Goal: Task Accomplishment & Management: Manage account settings

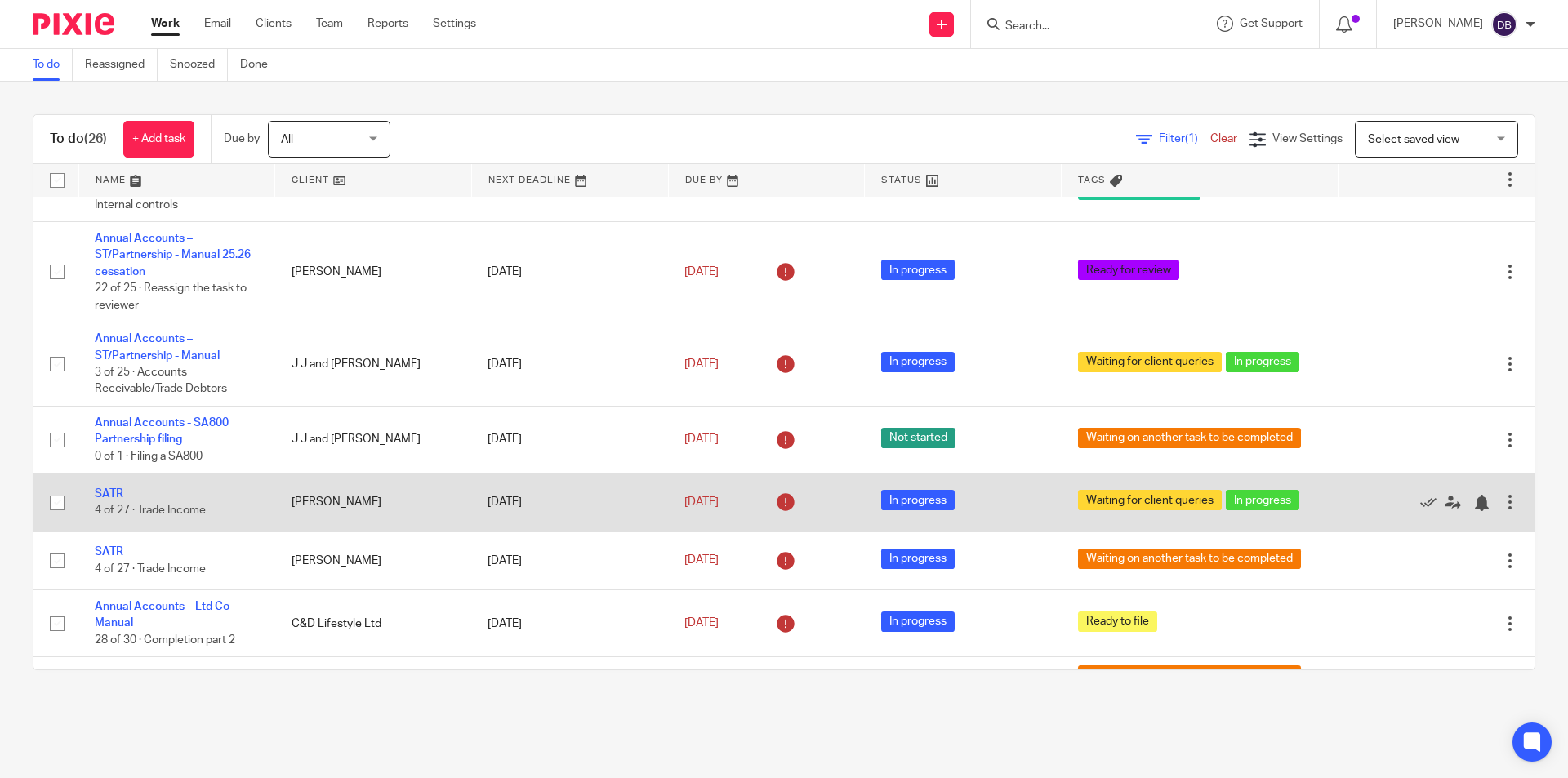
scroll to position [353, 0]
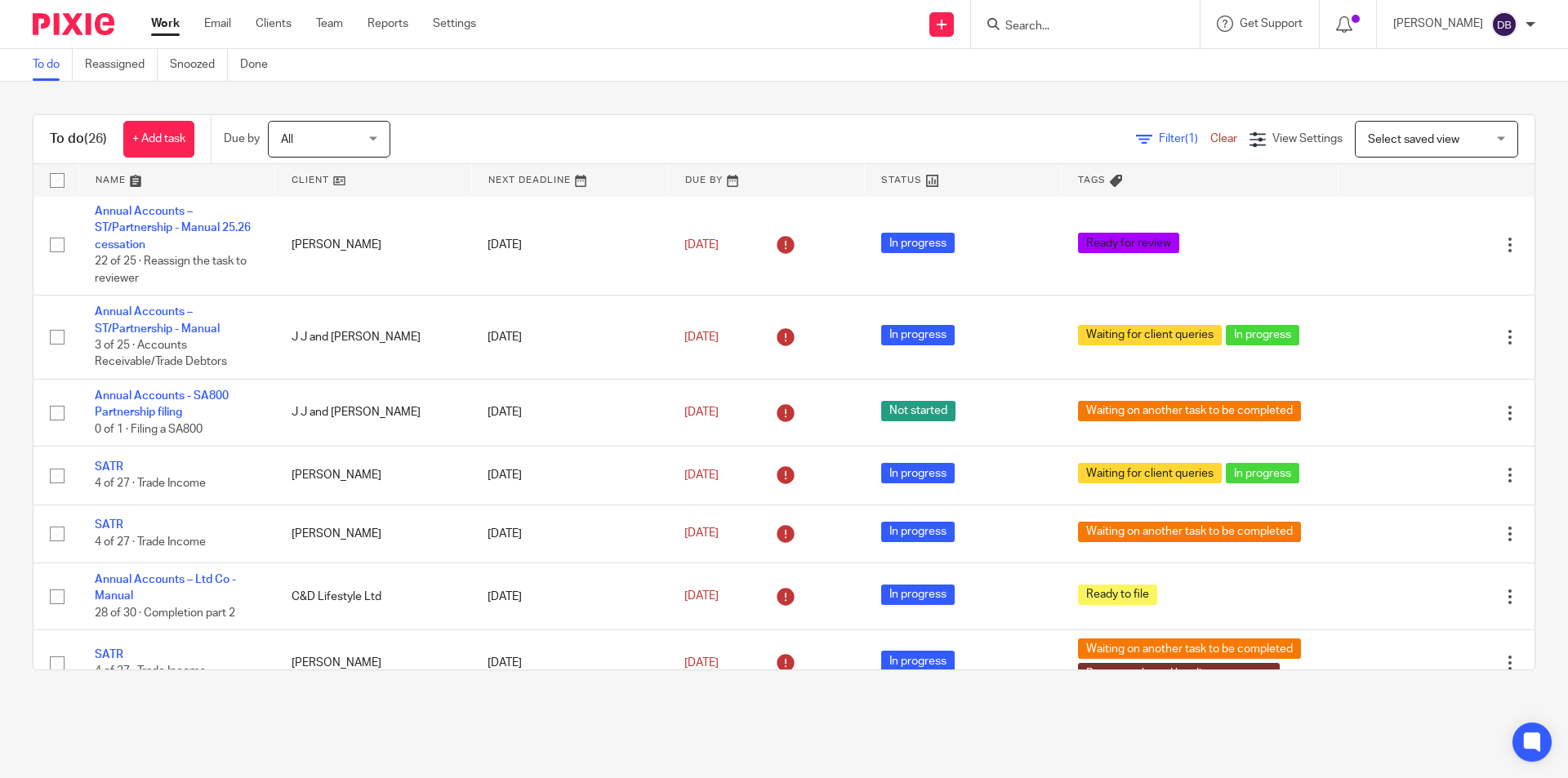
click at [258, 709] on main "To do Reassigned Snoozed Done To do (26) + Add task Due by All All Today Tomorr…" at bounding box center [784, 389] width 1568 height 778
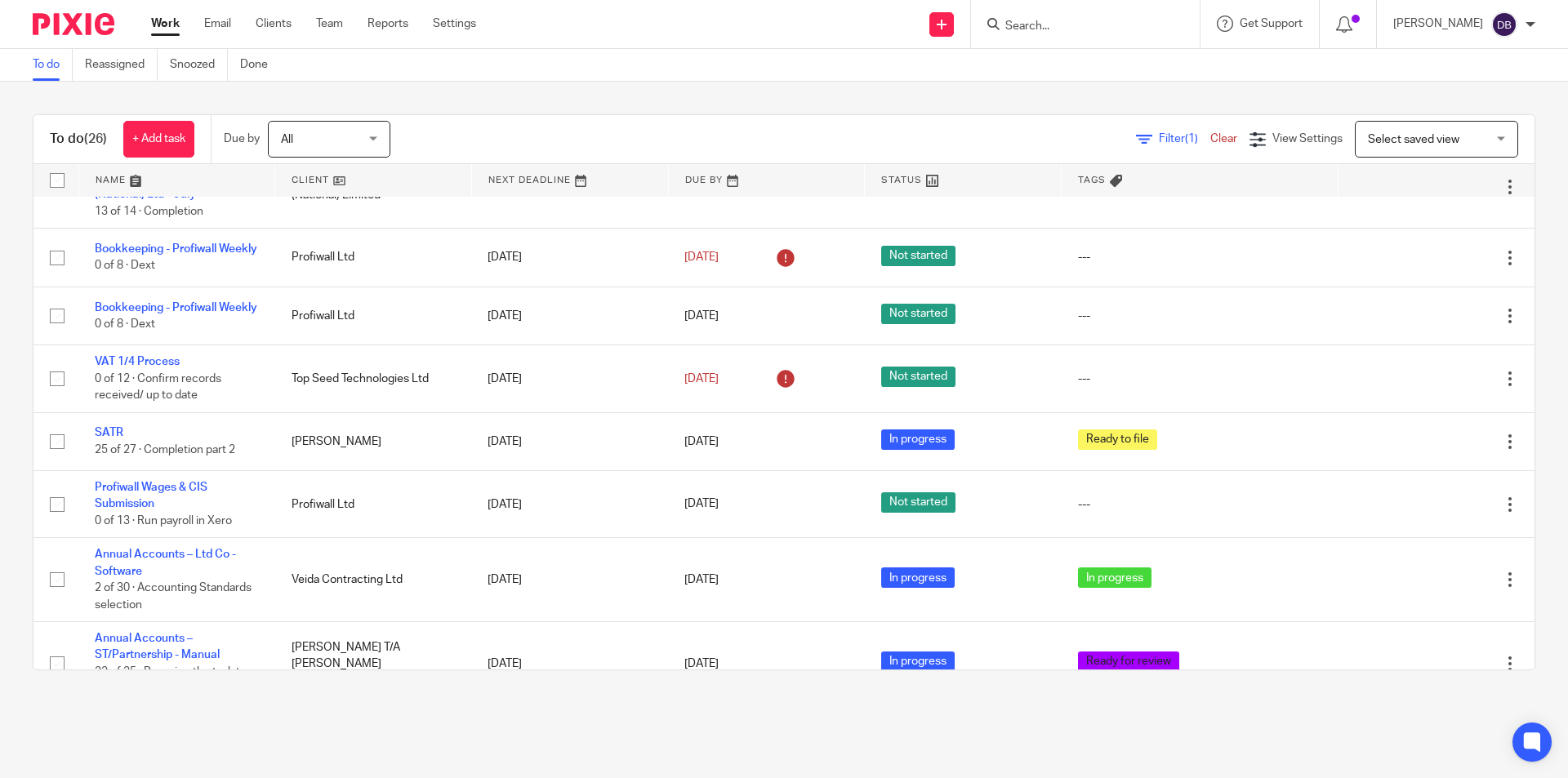
scroll to position [1039, 0]
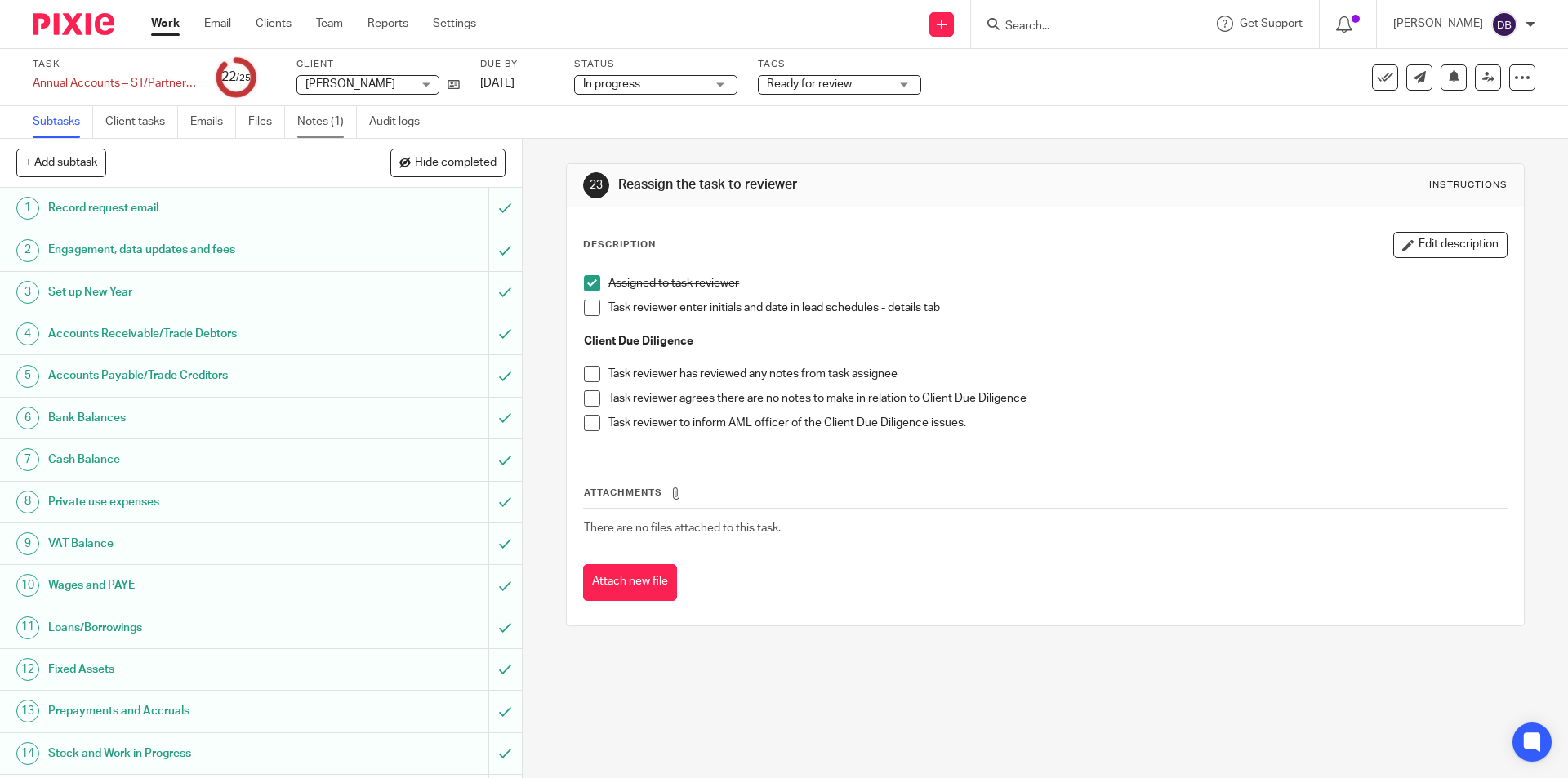
click at [332, 117] on link "Notes (1)" at bounding box center [327, 122] width 59 height 32
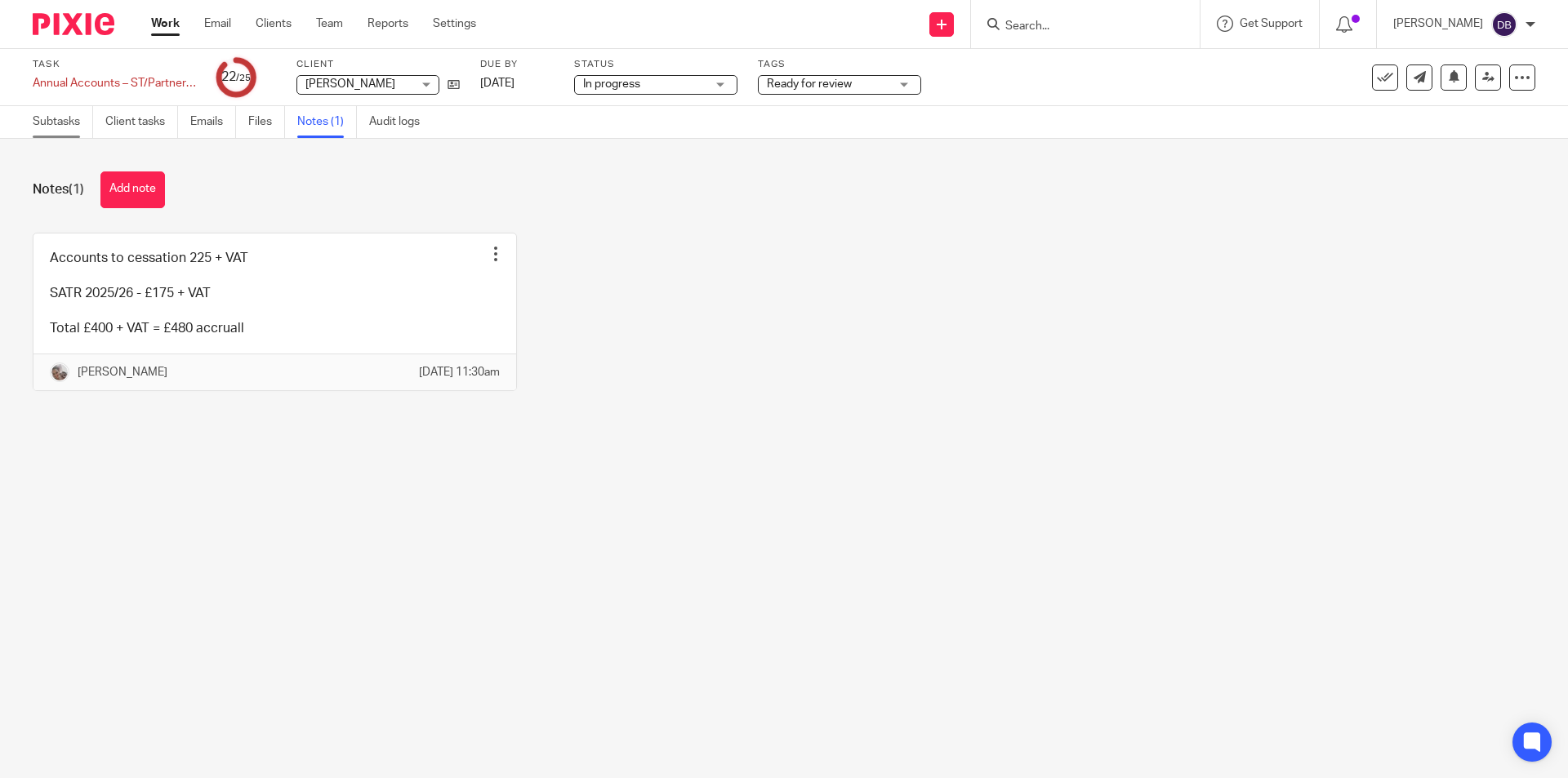
click at [61, 114] on link "Subtasks" at bounding box center [62, 122] width 60 height 32
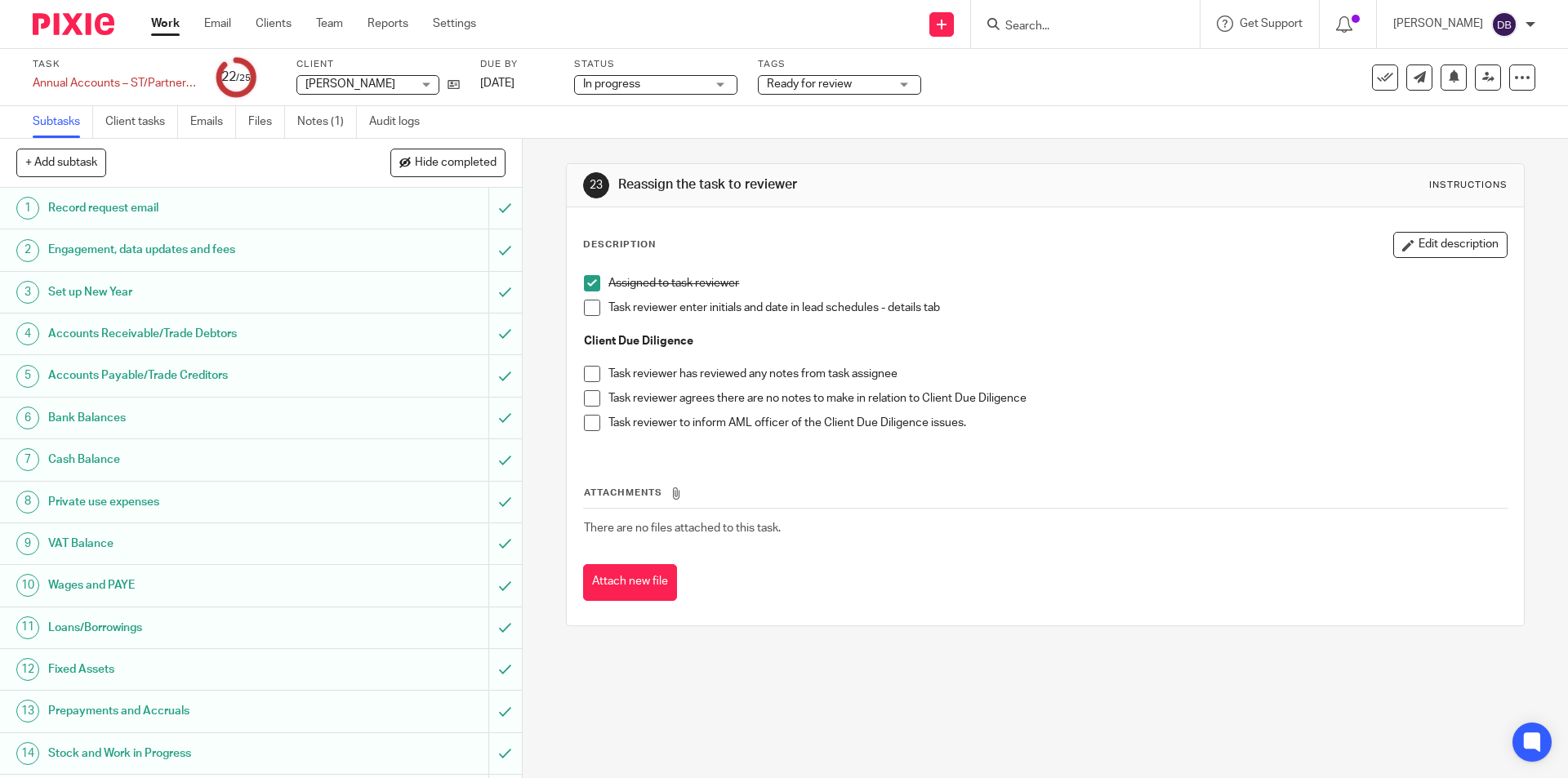
click at [590, 312] on span at bounding box center [591, 308] width 17 height 17
click at [589, 399] on span at bounding box center [591, 398] width 17 height 17
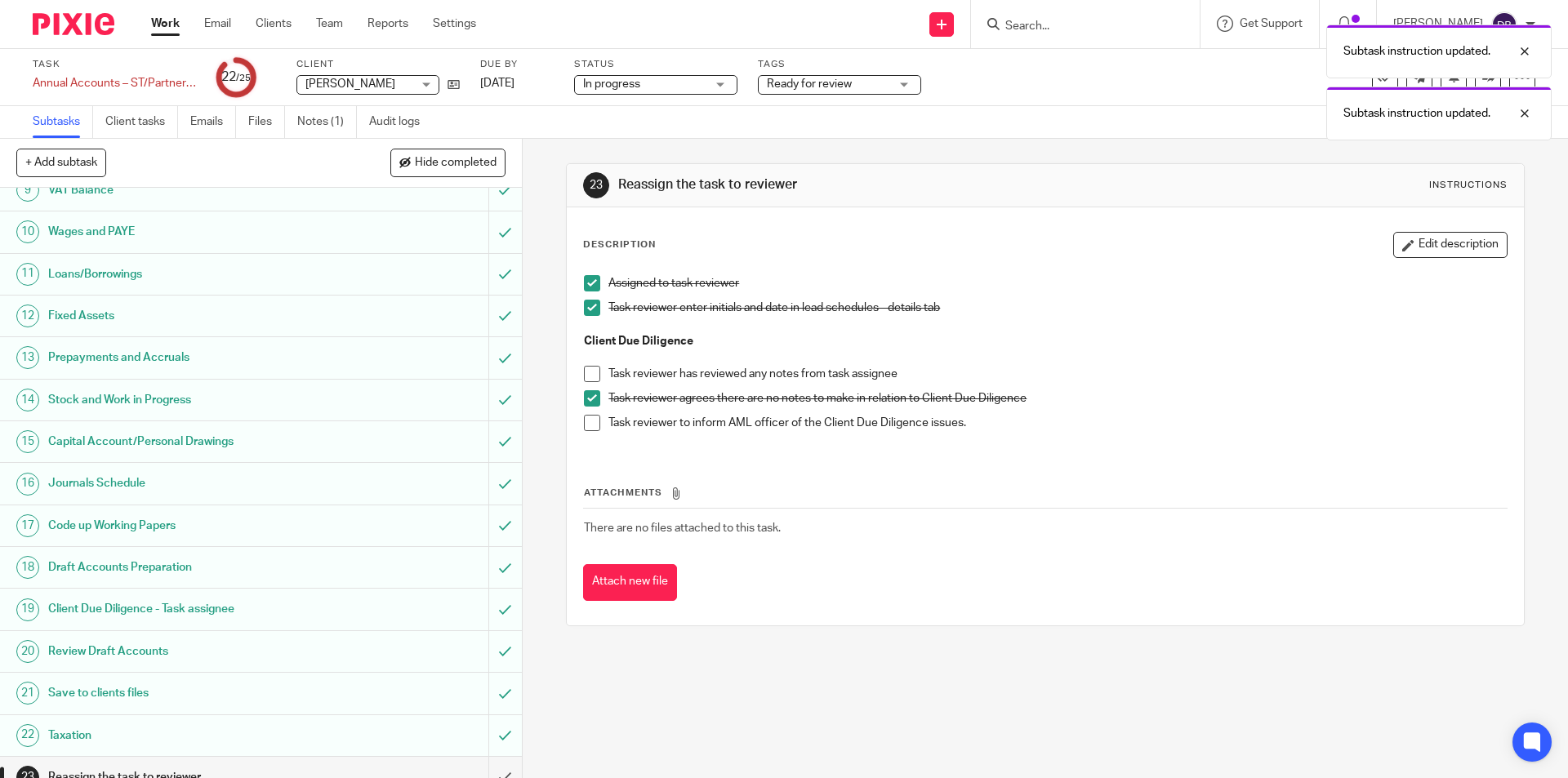
scroll to position [458, 0]
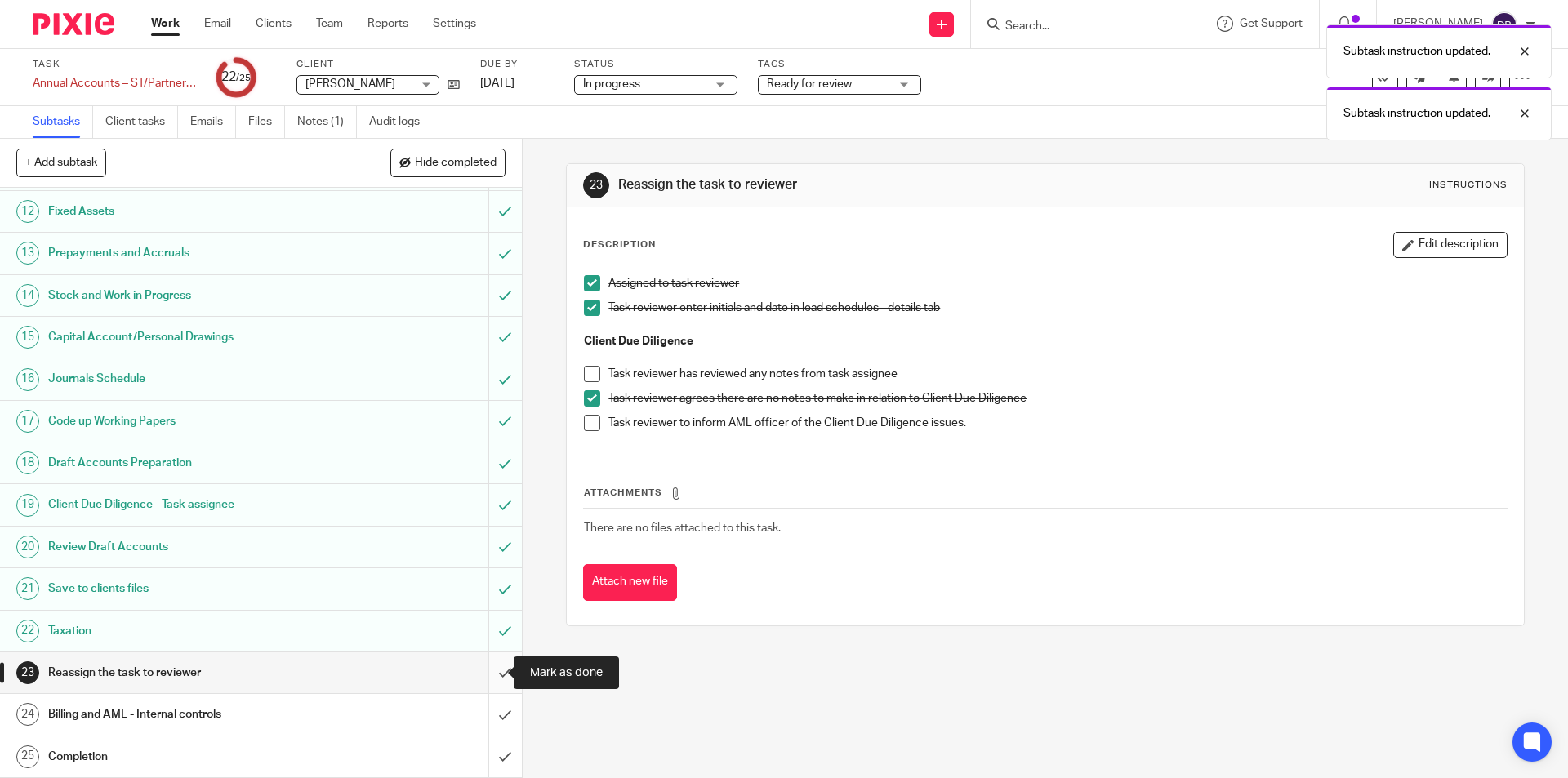
click at [486, 669] on input "submit" at bounding box center [261, 672] width 522 height 40
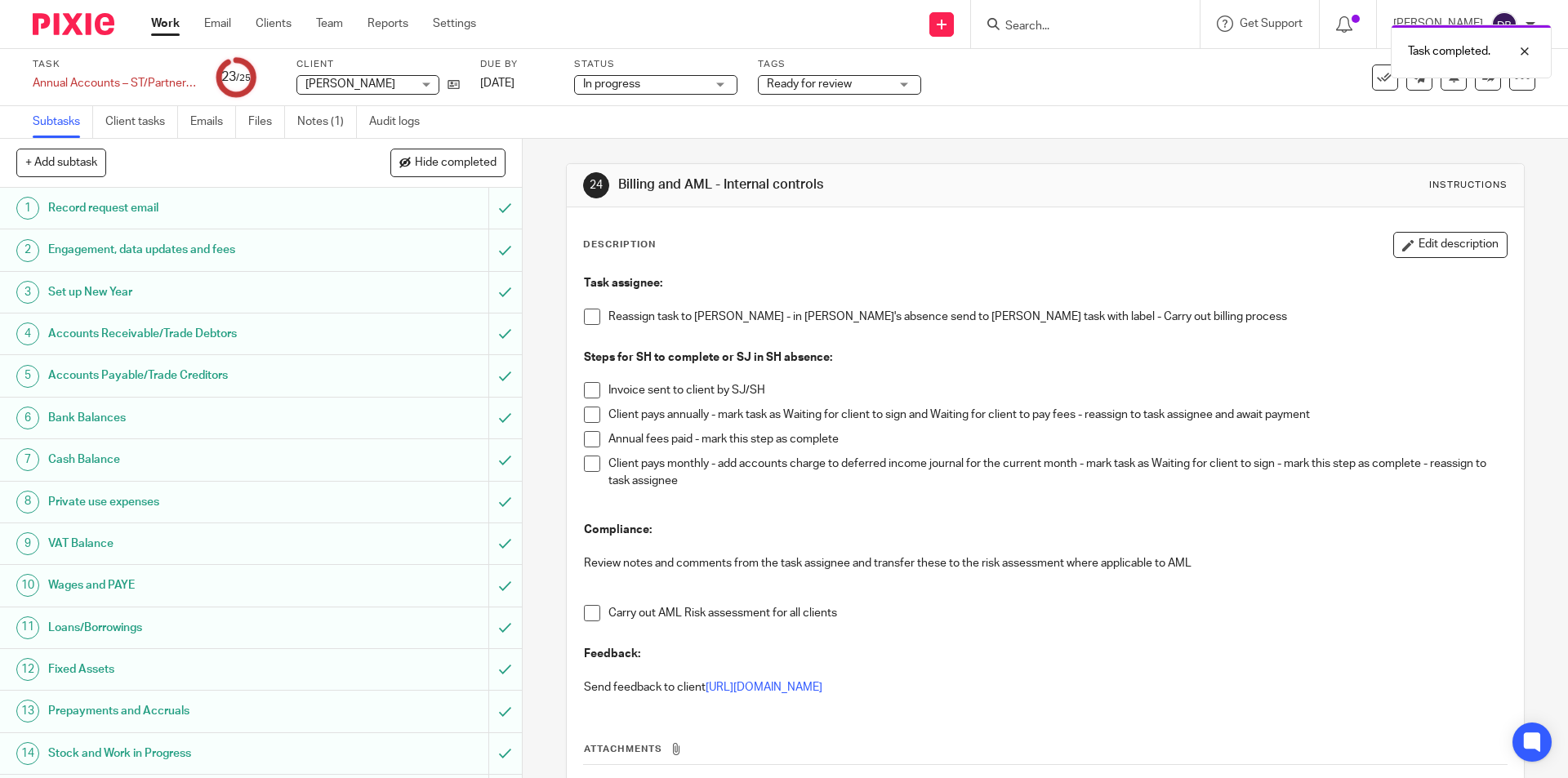
click at [886, 79] on span "Ready for review" at bounding box center [828, 84] width 122 height 17
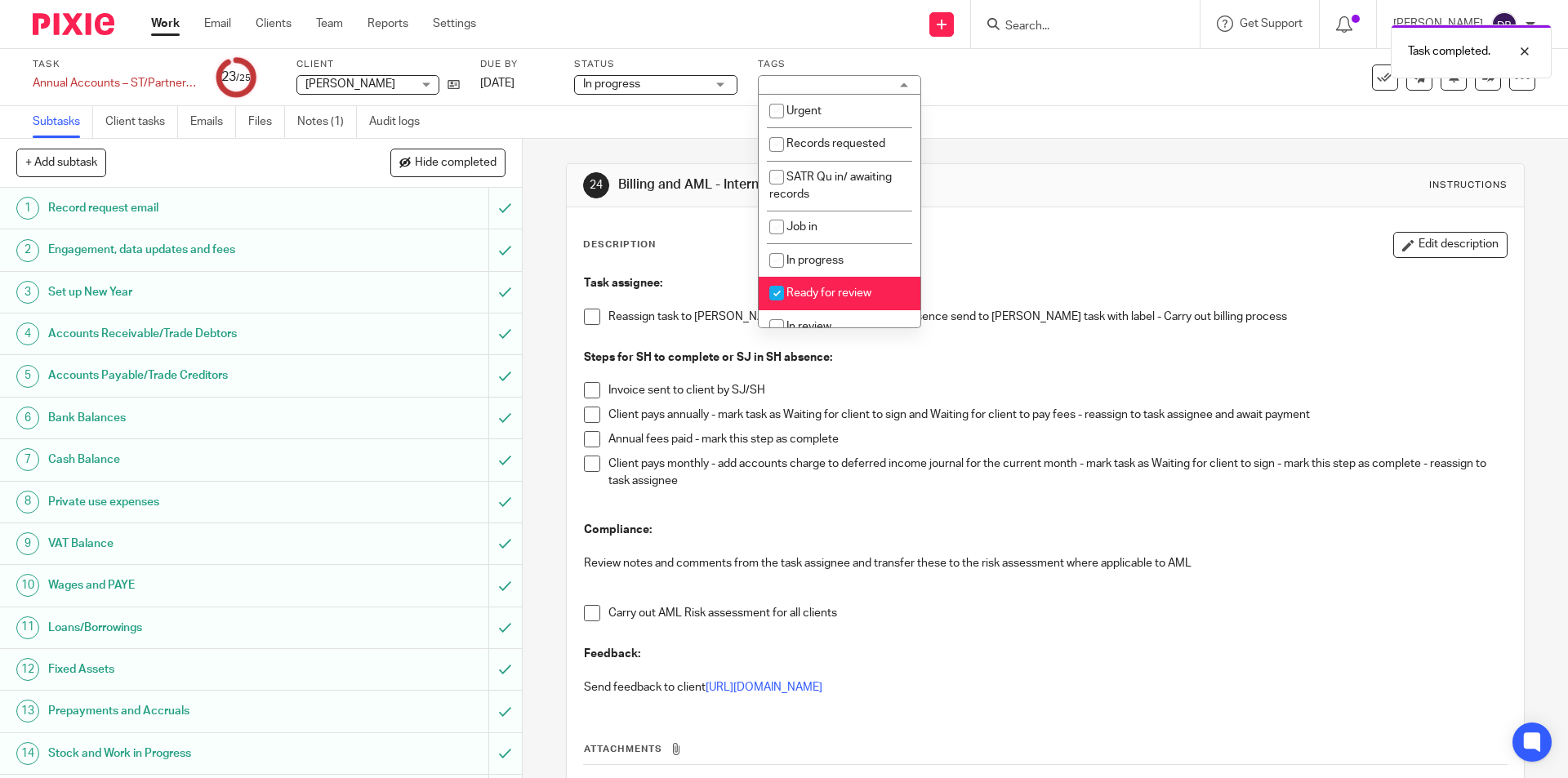
click at [817, 294] on span "Ready for review" at bounding box center [829, 293] width 85 height 12
checkbox input "false"
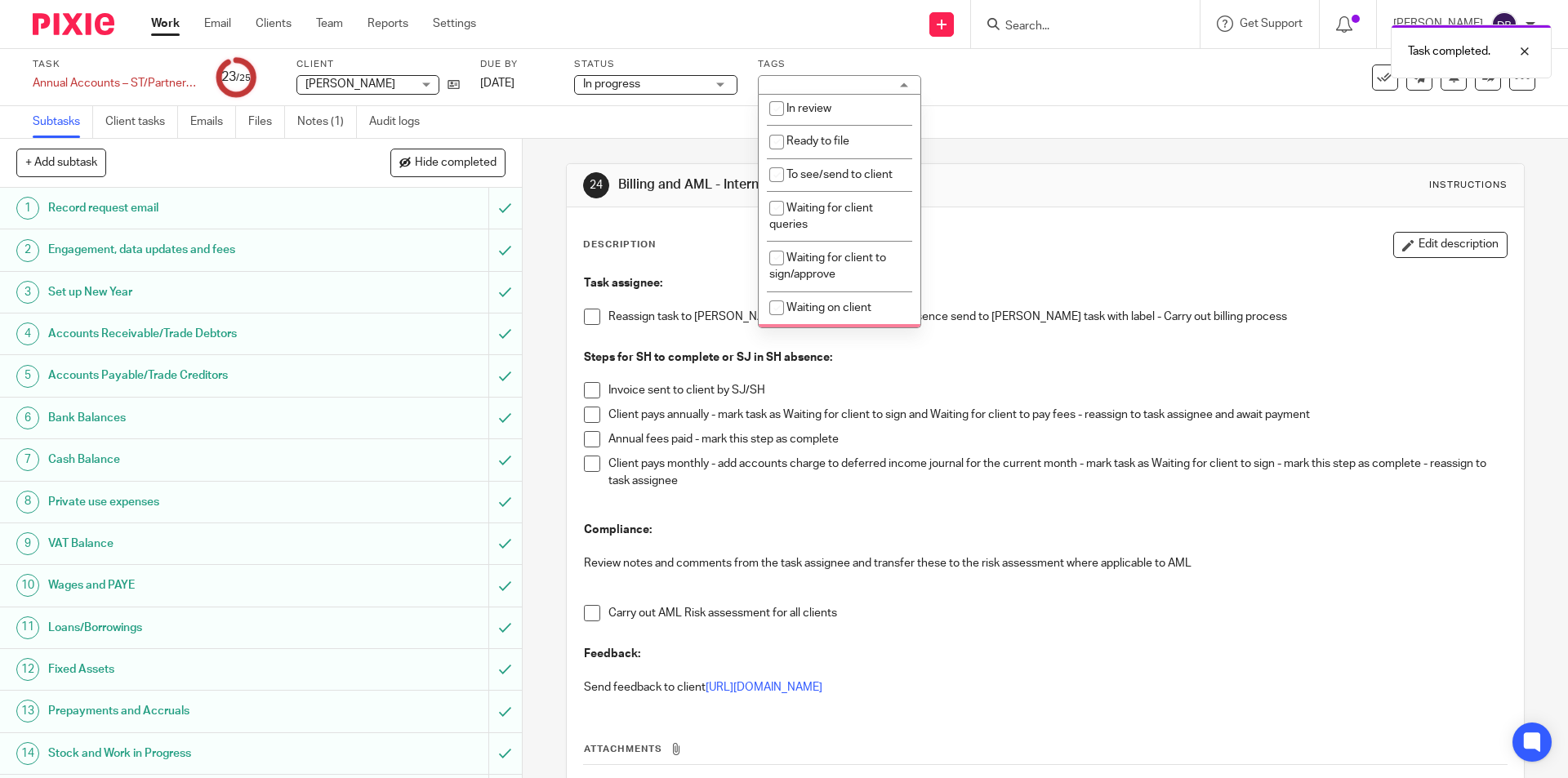
scroll to position [191, 0]
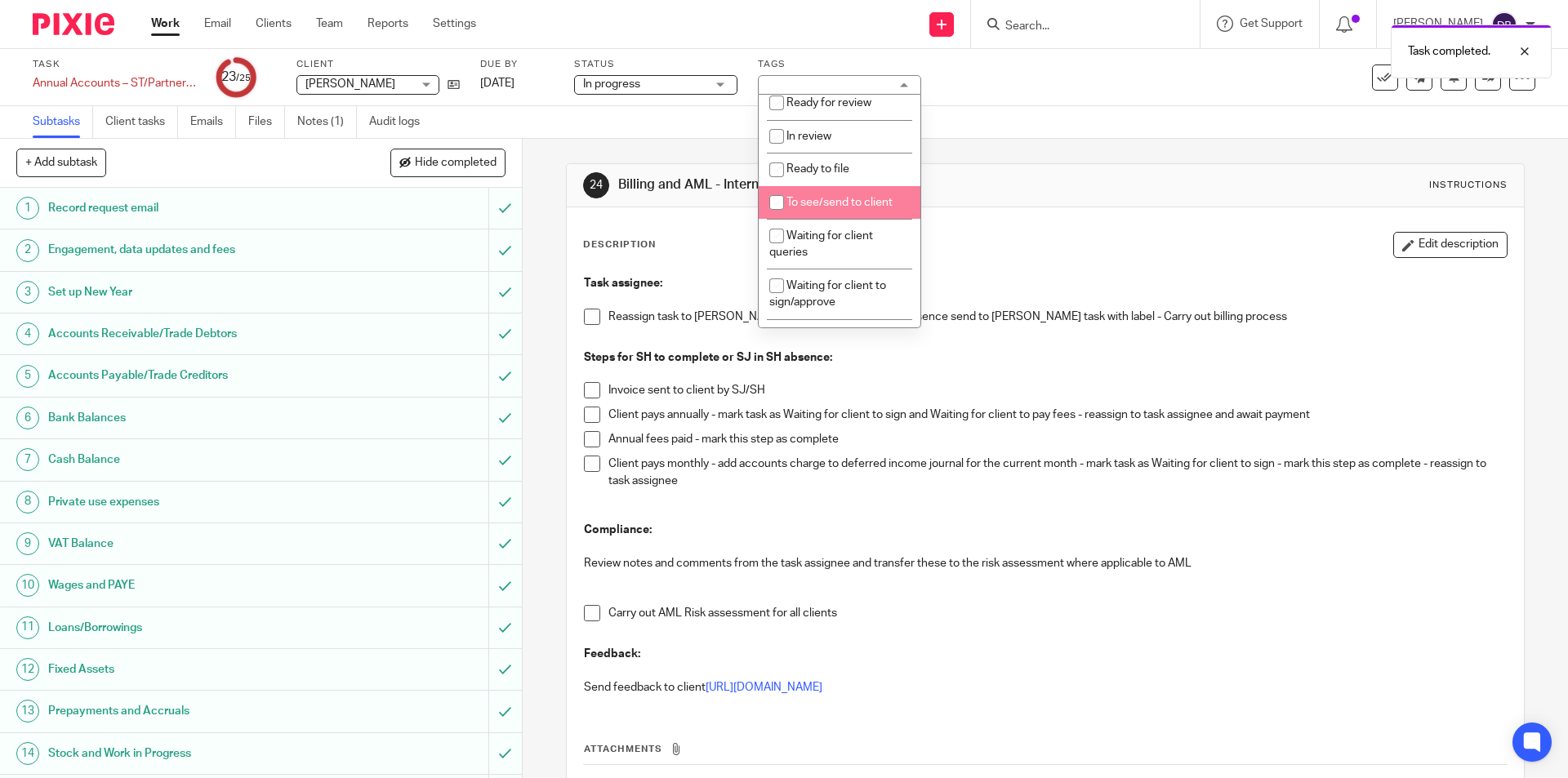
click at [773, 201] on input "checkbox" at bounding box center [776, 201] width 31 height 31
checkbox input "true"
click at [539, 362] on div "24 Billing and AML - Internal controls Instructions Description Edit descriptio…" at bounding box center [1045, 459] width 1046 height 640
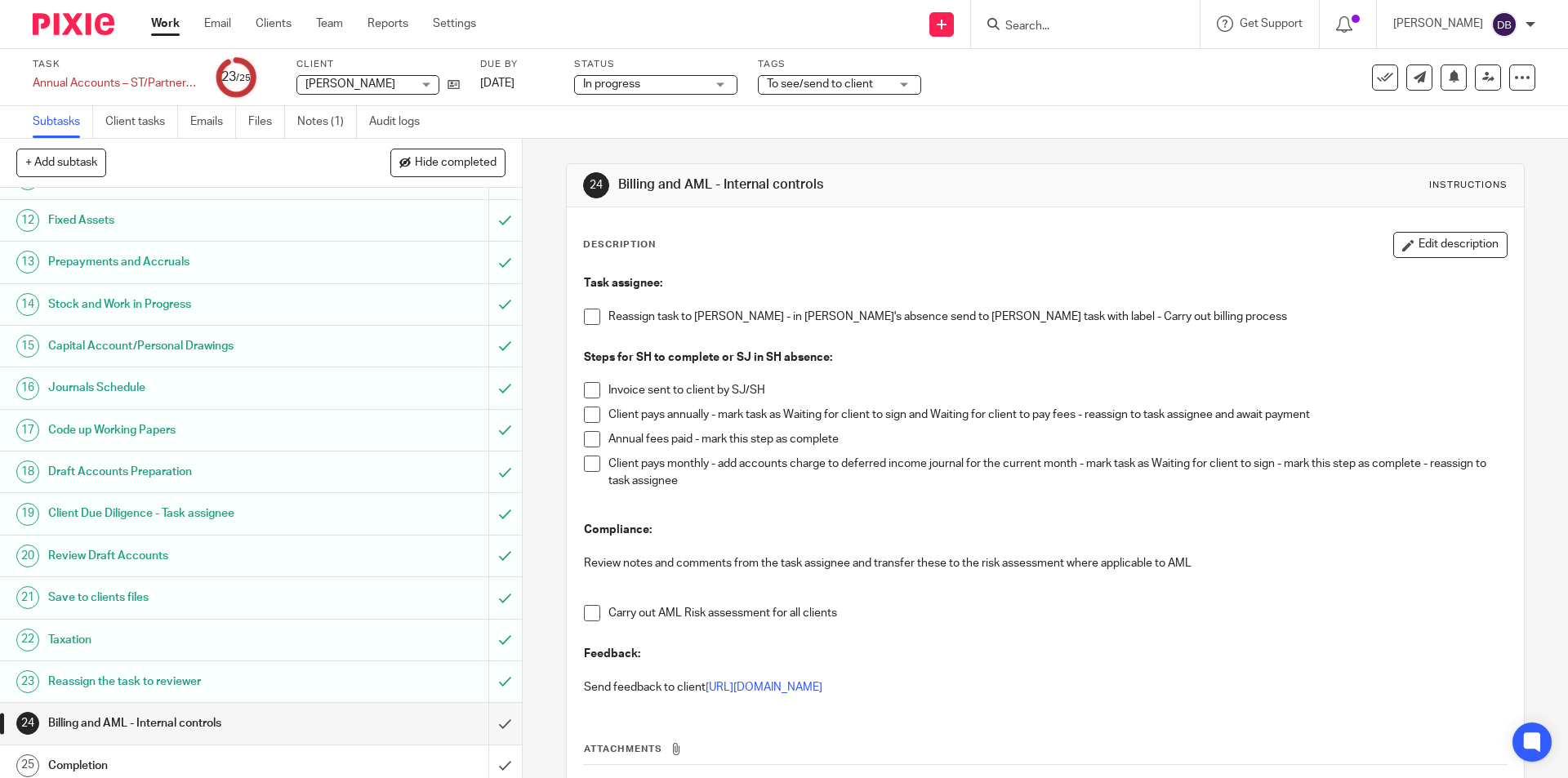
scroll to position [458, 0]
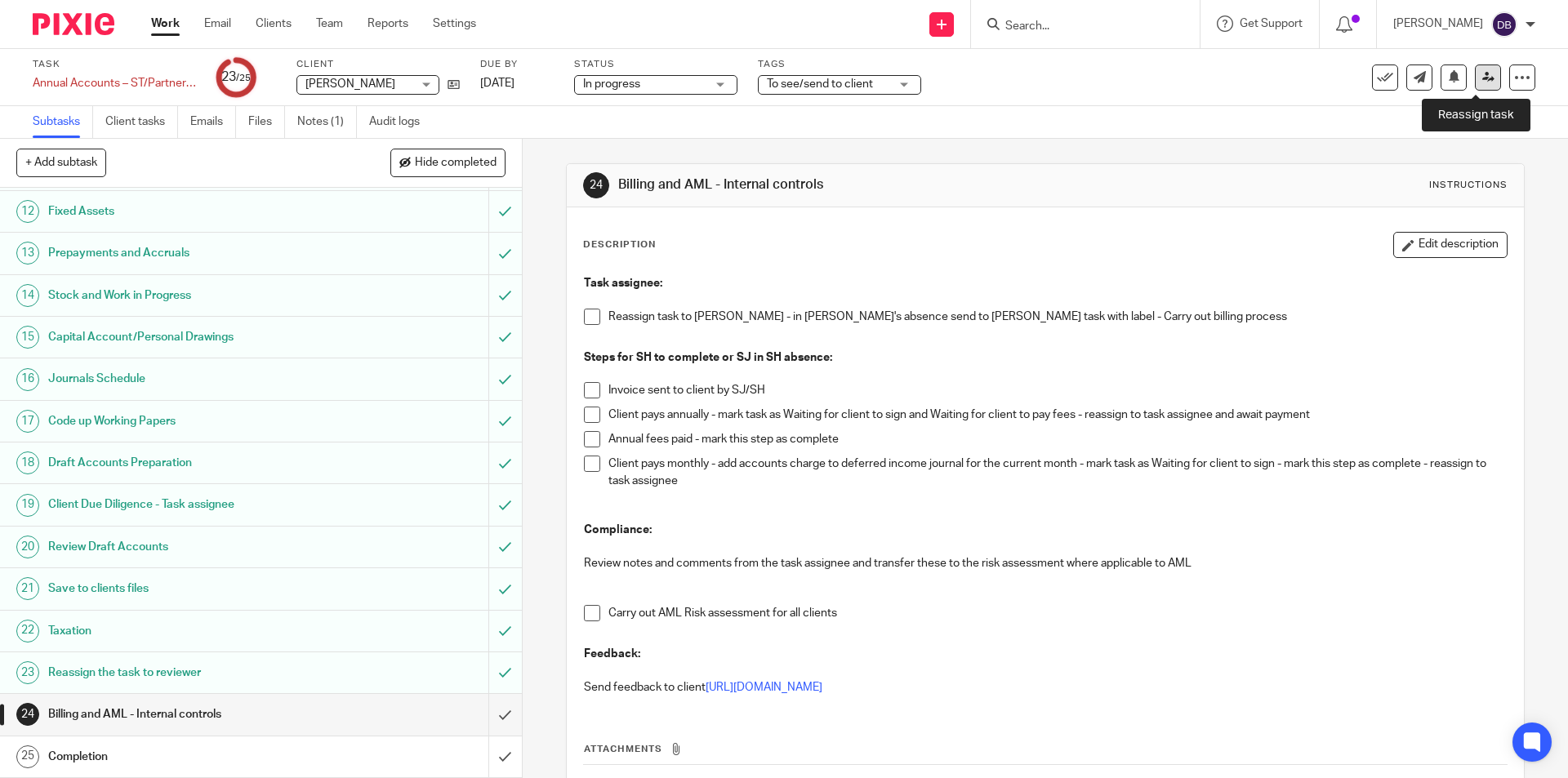
click at [1482, 75] on icon at bounding box center [1488, 77] width 12 height 12
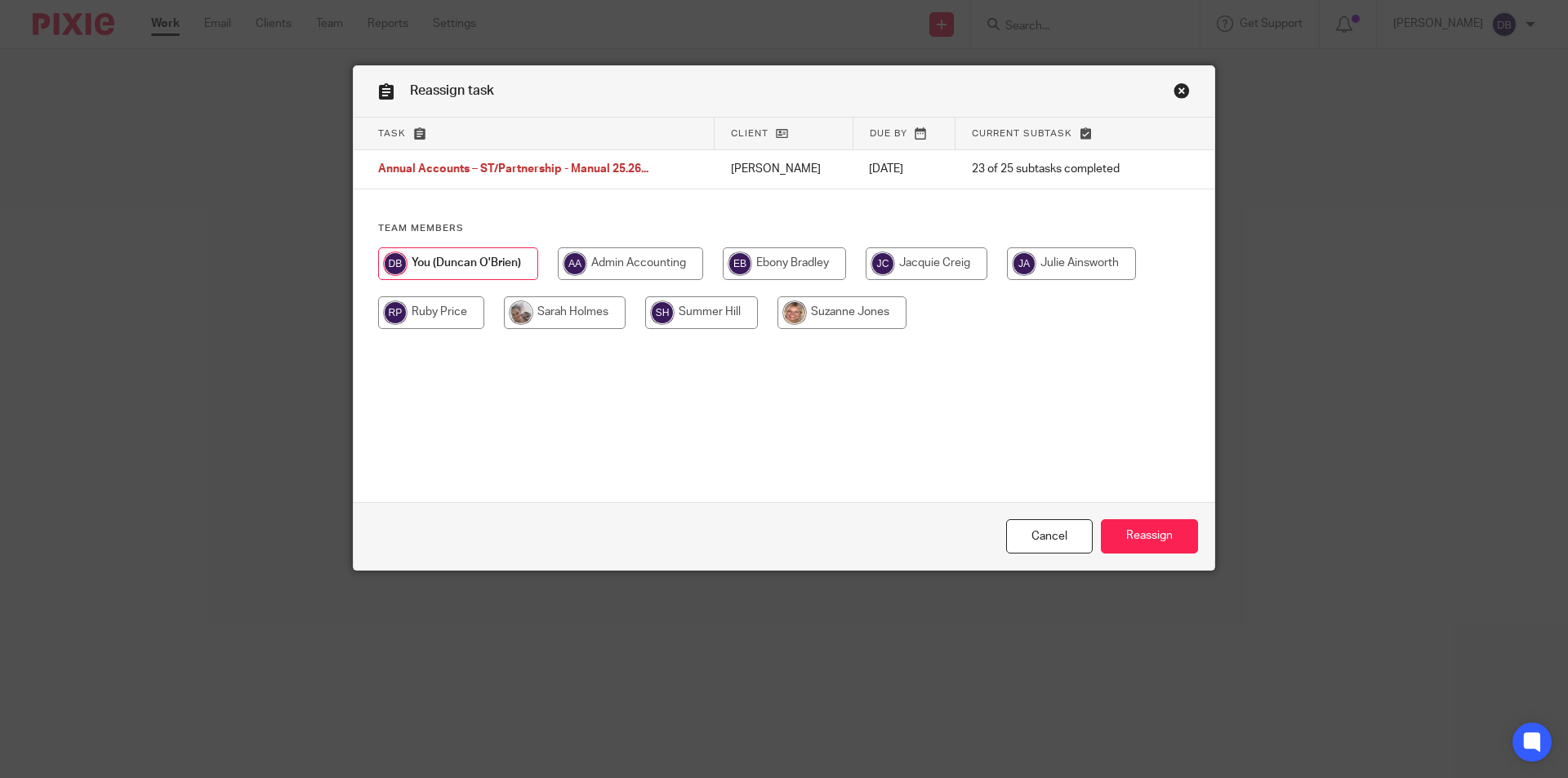
click at [801, 255] on input "radio" at bounding box center [784, 264] width 123 height 33
radio input "true"
click at [1124, 536] on input "Reassign" at bounding box center [1149, 537] width 97 height 36
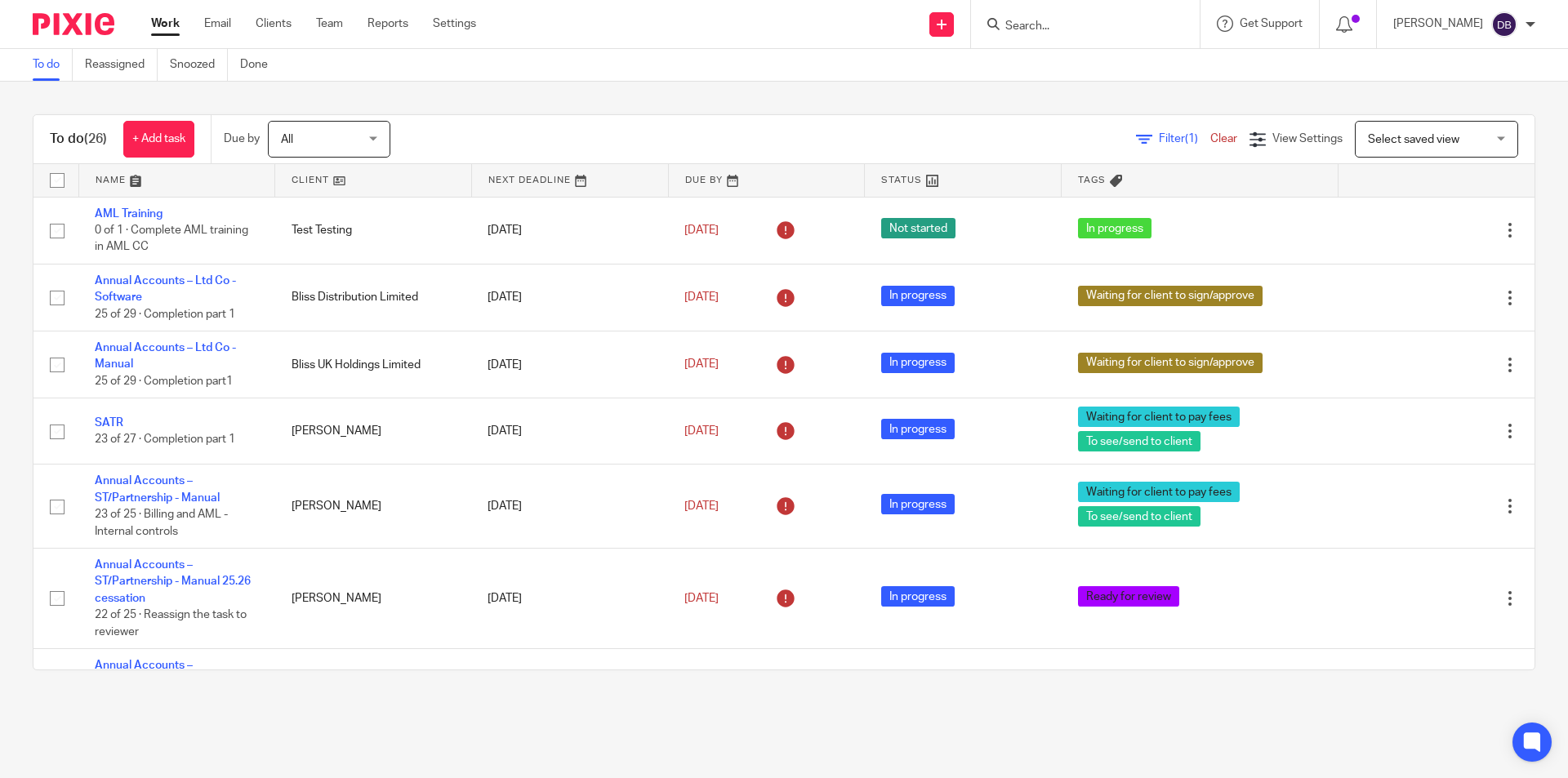
scroll to position [1039, 0]
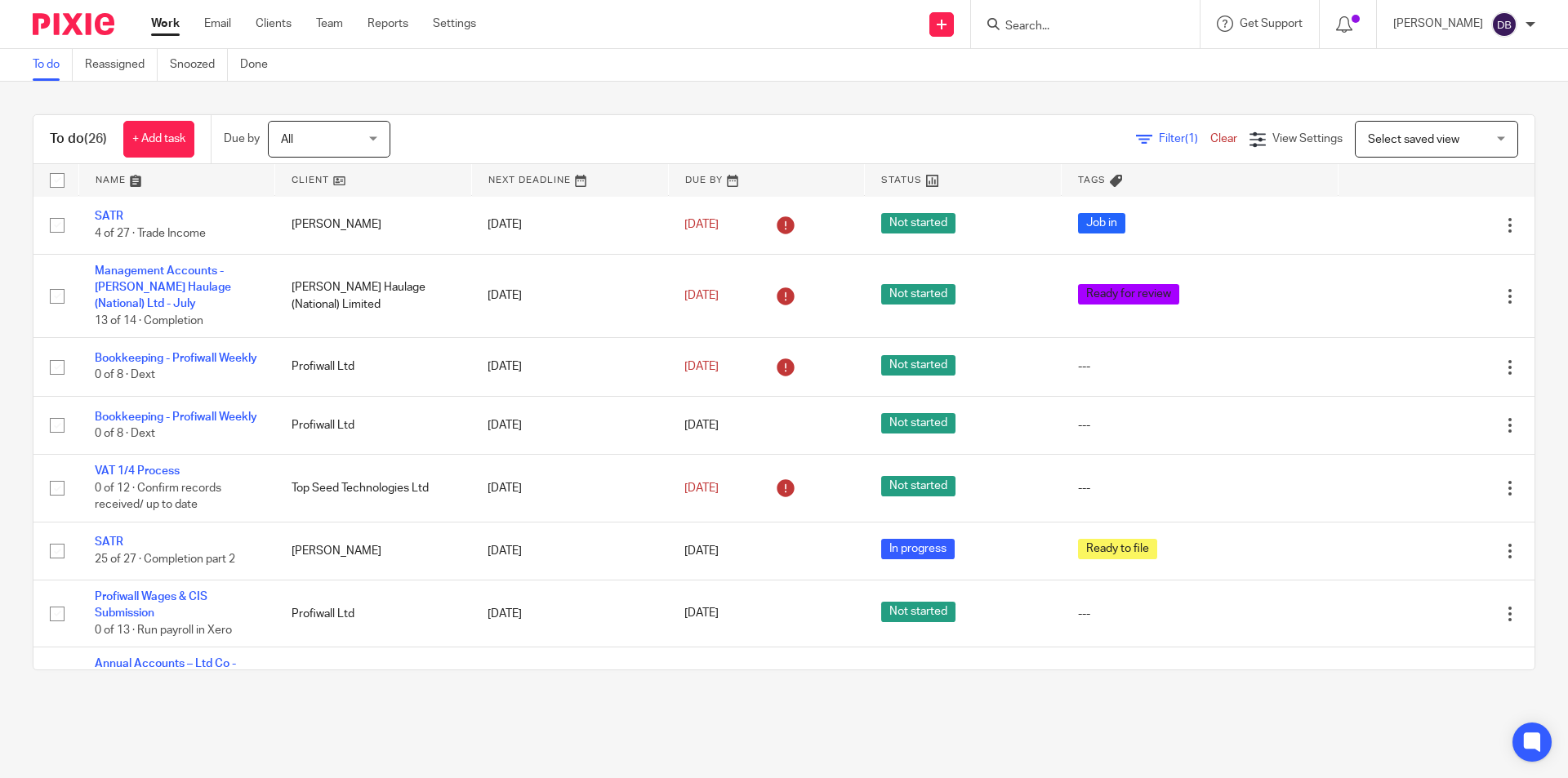
click at [163, 15] on div "Work Email Clients Team Reports Settings Work Email Clients Team Reports Settin…" at bounding box center [317, 24] width 366 height 48
click at [164, 20] on link "Work" at bounding box center [165, 24] width 29 height 17
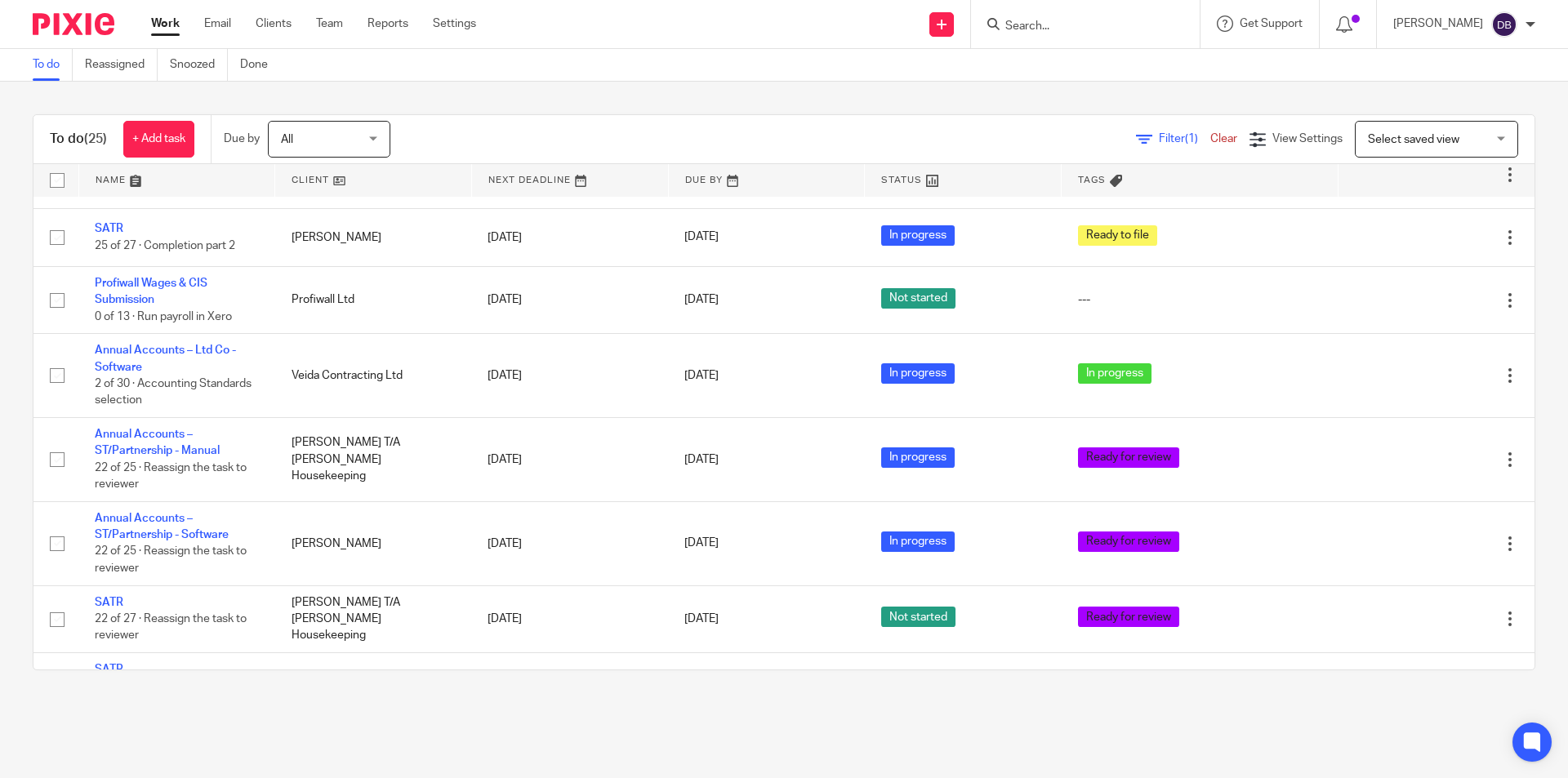
scroll to position [1320, 0]
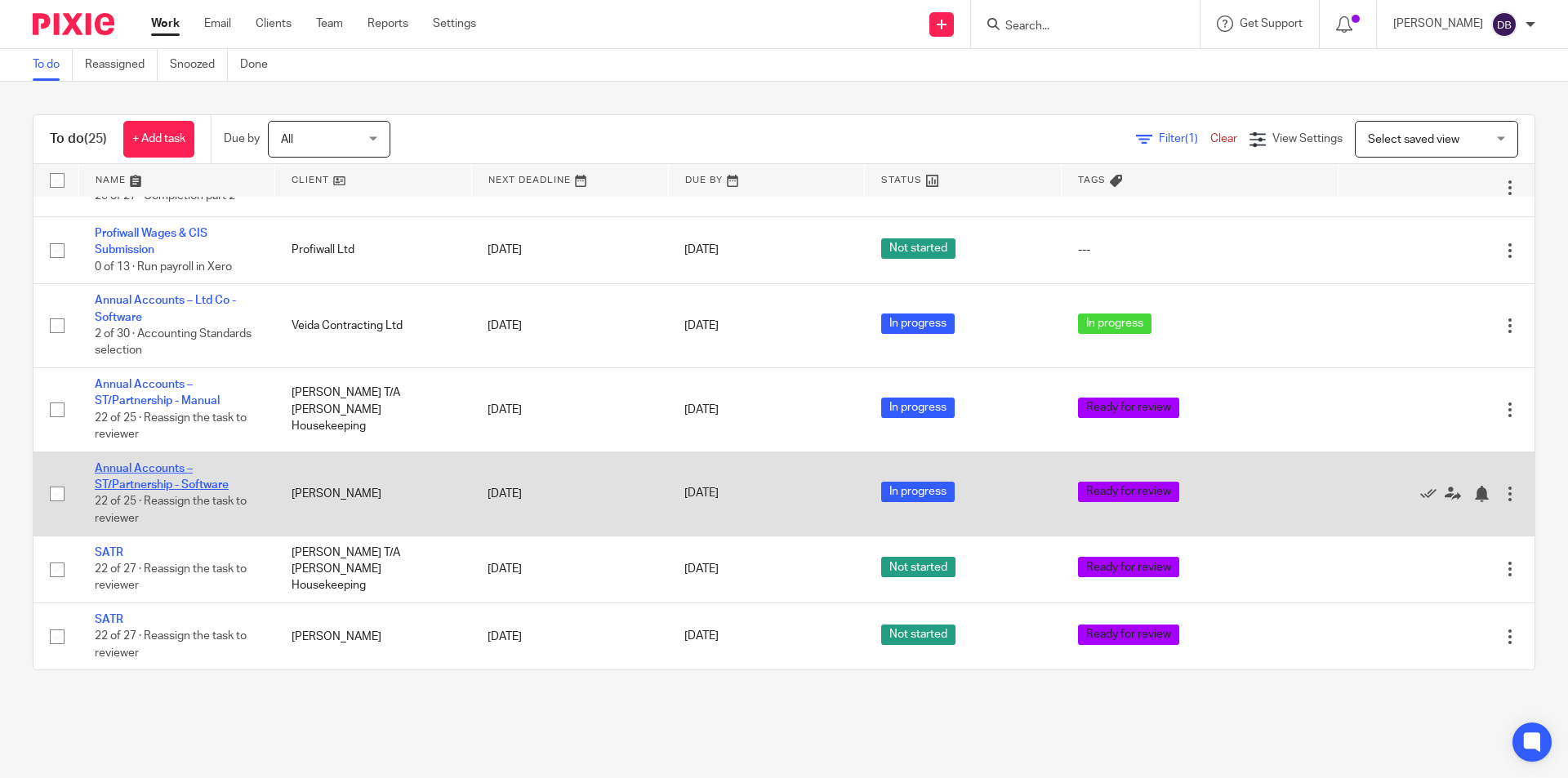
drag, startPoint x: 142, startPoint y: 475, endPoint x: 128, endPoint y: 482, distance: 15.7
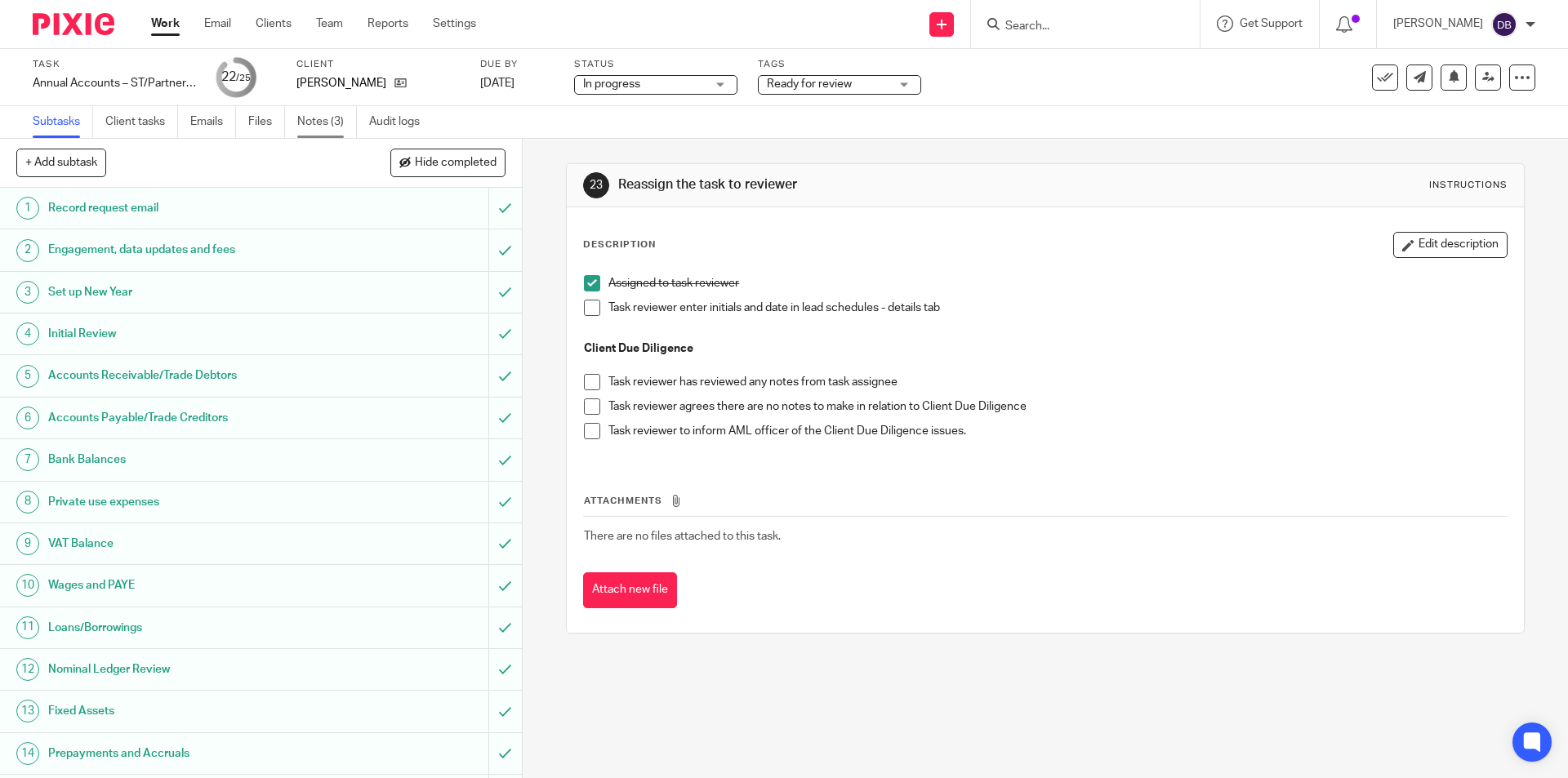
click at [329, 125] on link "Notes (3)" at bounding box center [327, 122] width 59 height 32
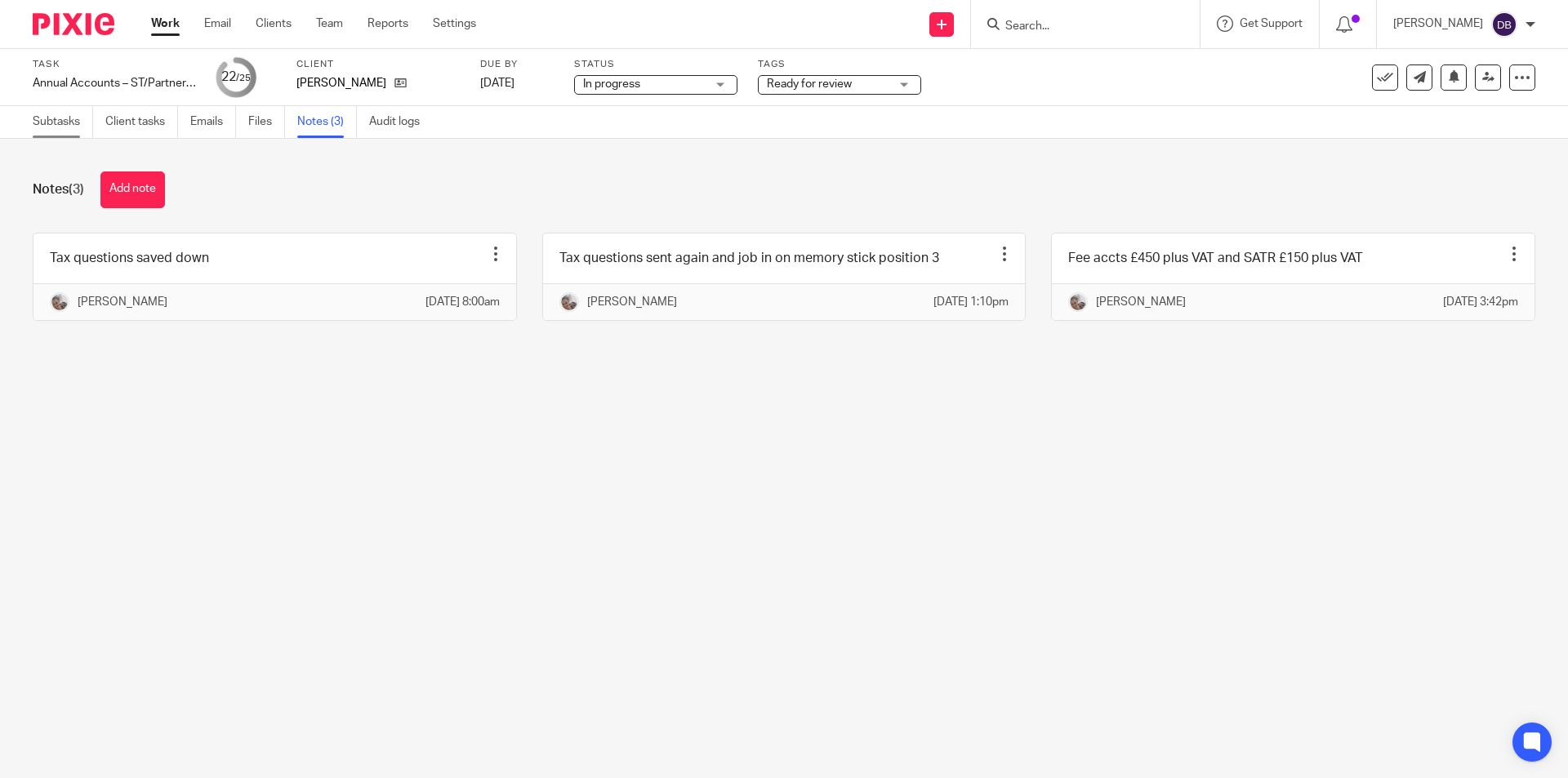
click at [65, 121] on link "Subtasks" at bounding box center [62, 122] width 60 height 32
